Goal: Contribute content

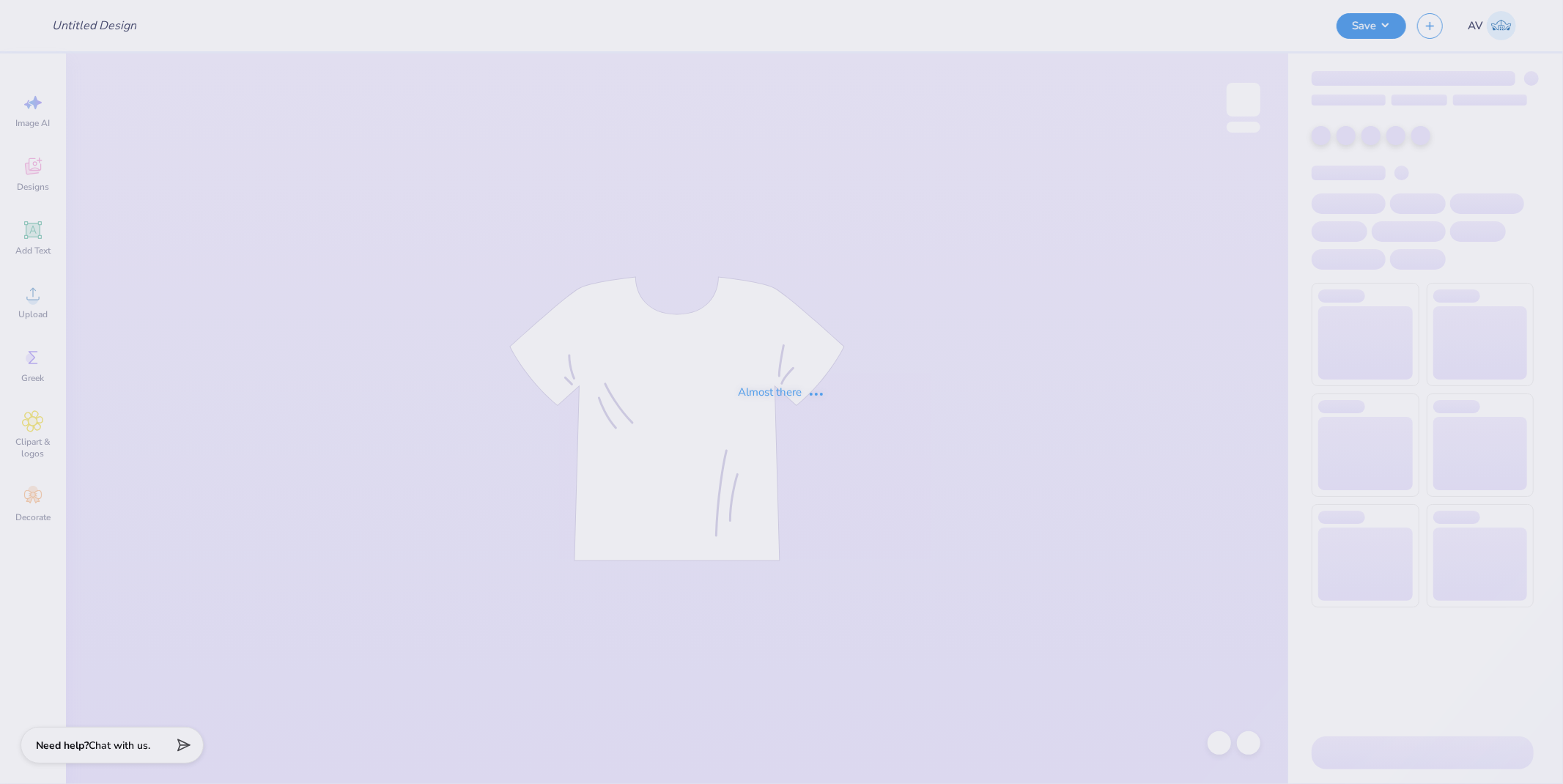
type input "SCULPT ST 2025"
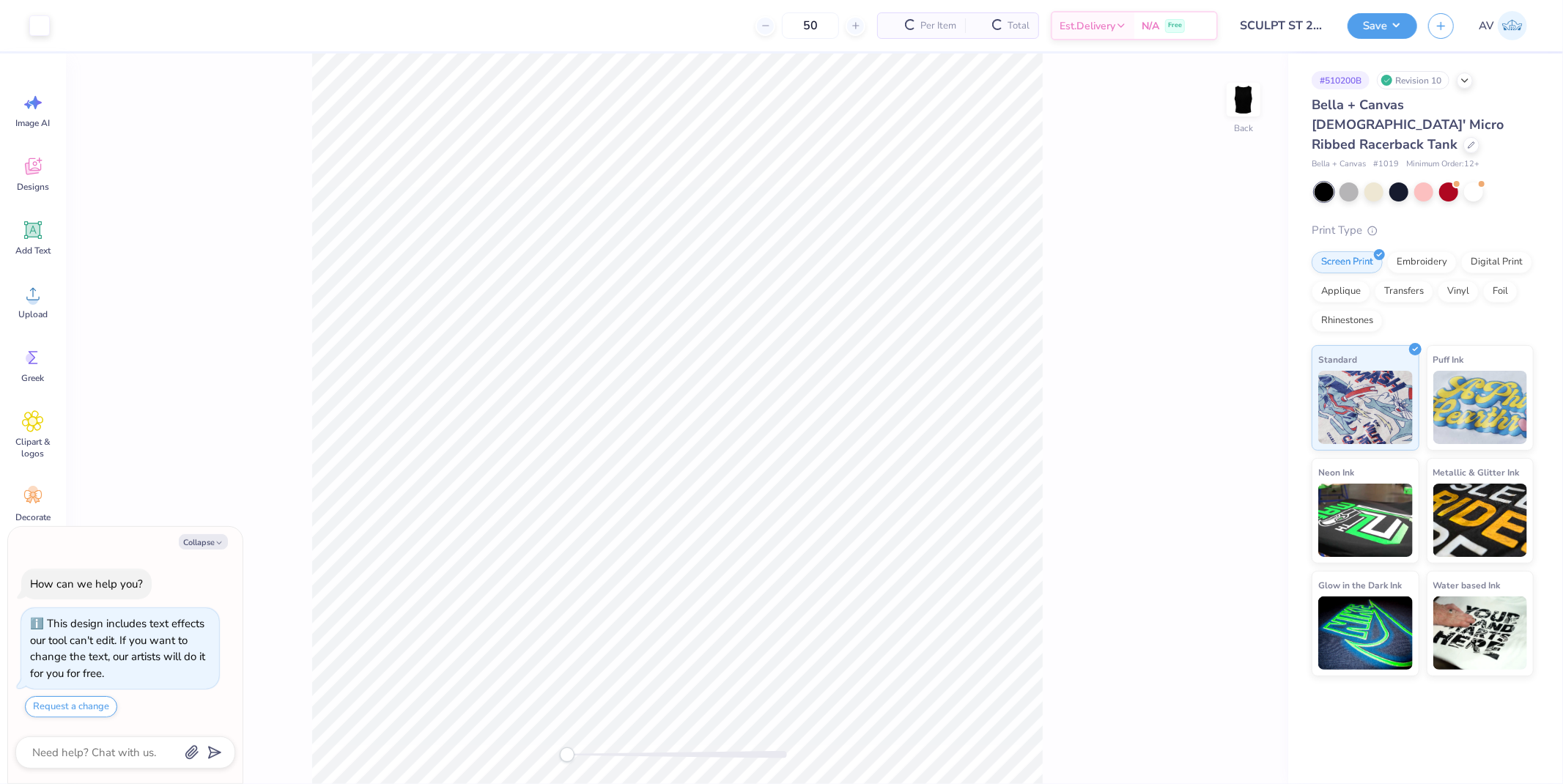
type textarea "x"
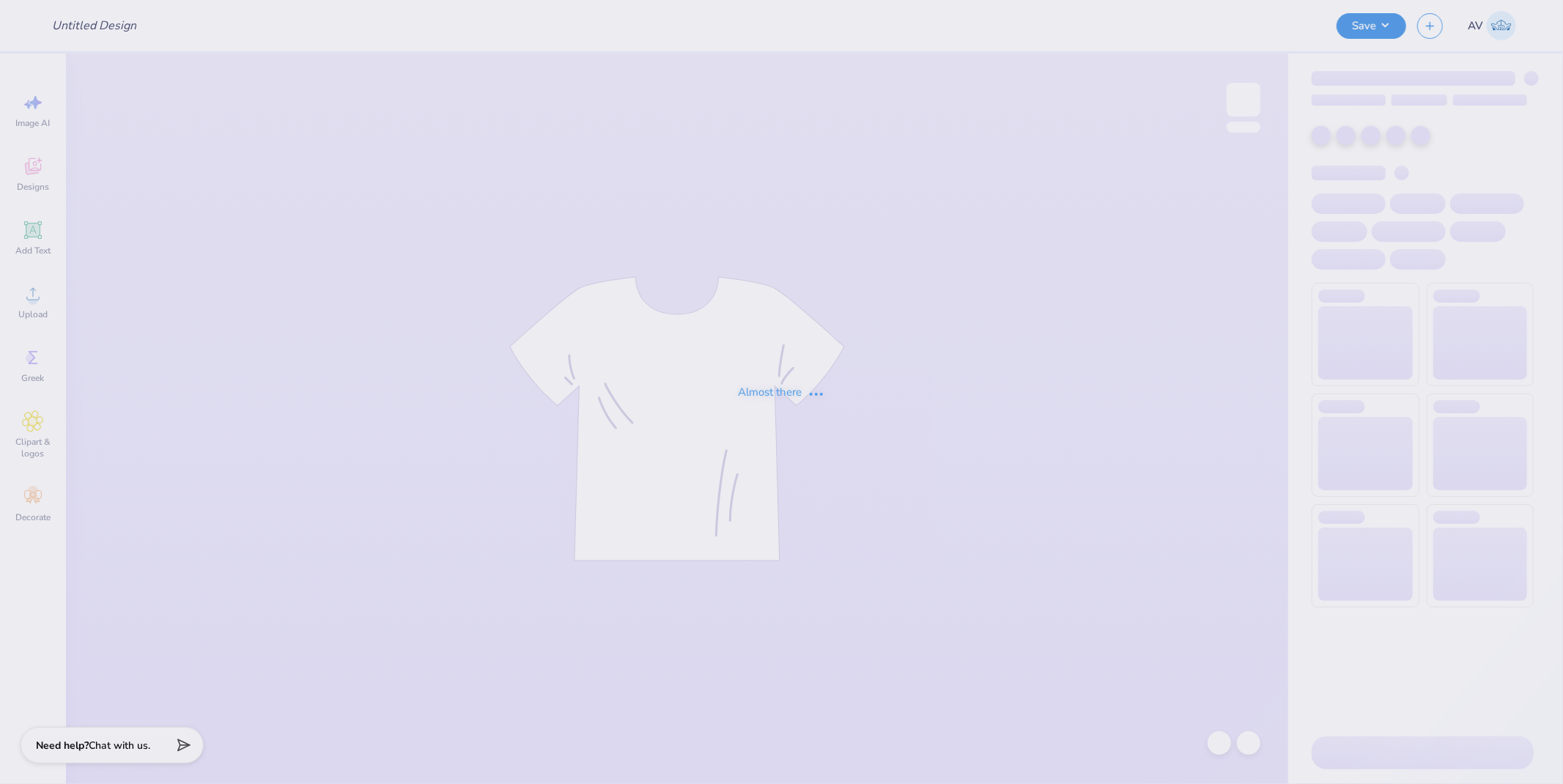
type input "Shorts"
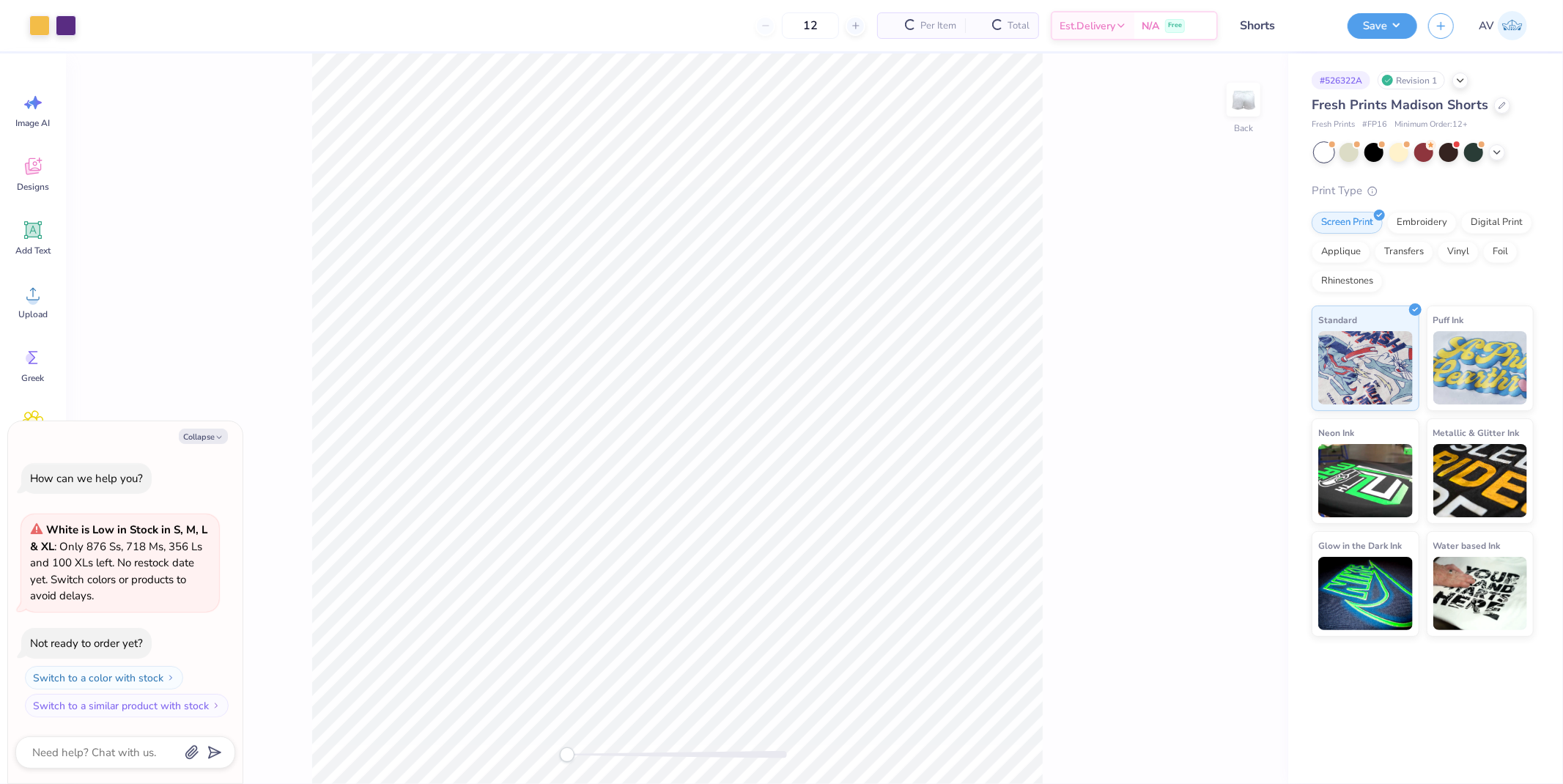
type textarea "x"
